Goal: Task Accomplishment & Management: Manage account settings

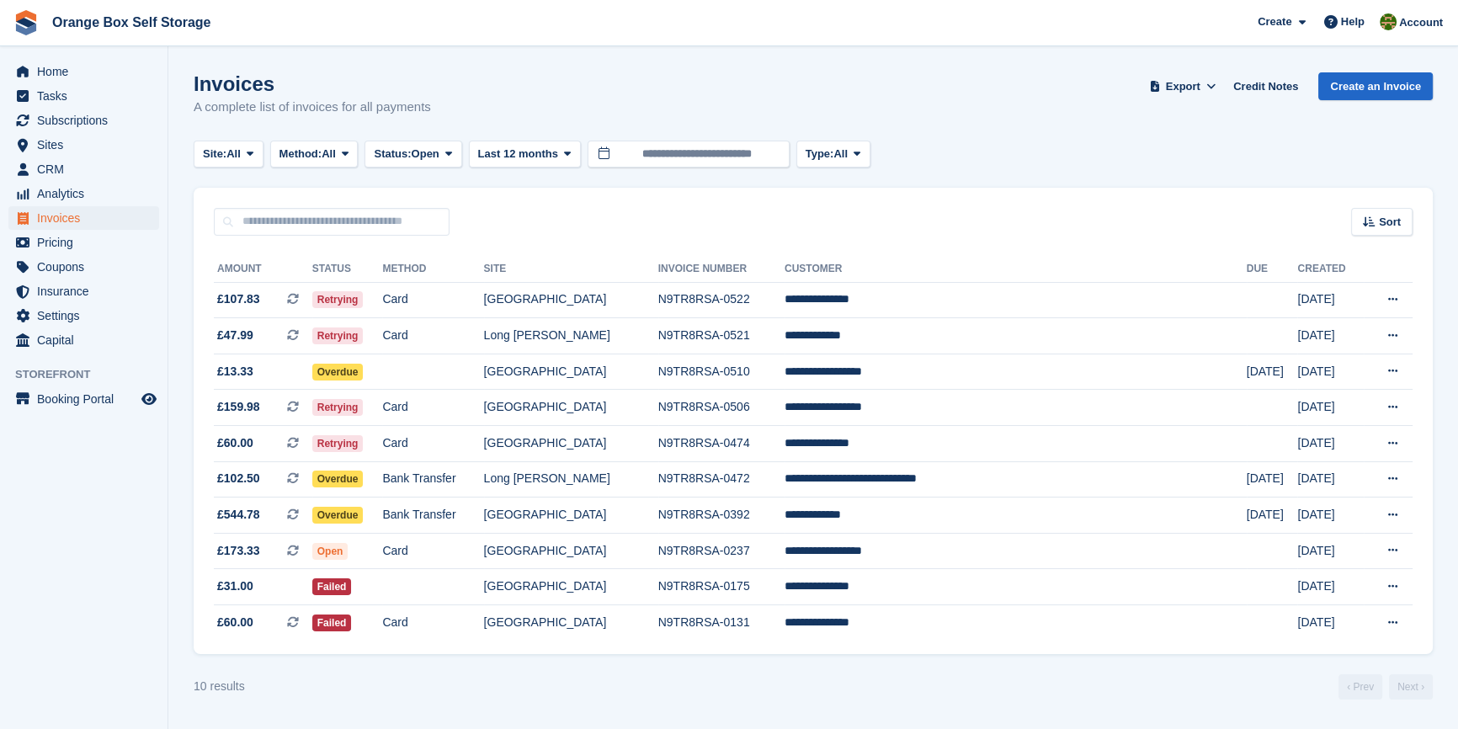
click at [101, 484] on aside "Home Tasks Subscriptions Subscriptions Subscriptions Contracts Price increases …" at bounding box center [83, 368] width 167 height 645
click at [81, 554] on aside "Home Tasks Subscriptions Subscriptions Subscriptions Contracts Price increases …" at bounding box center [83, 368] width 167 height 645
click at [111, 575] on aside "Home Tasks Subscriptions Subscriptions Subscriptions Contracts Price increases …" at bounding box center [83, 368] width 167 height 645
